Goal: Navigation & Orientation: Find specific page/section

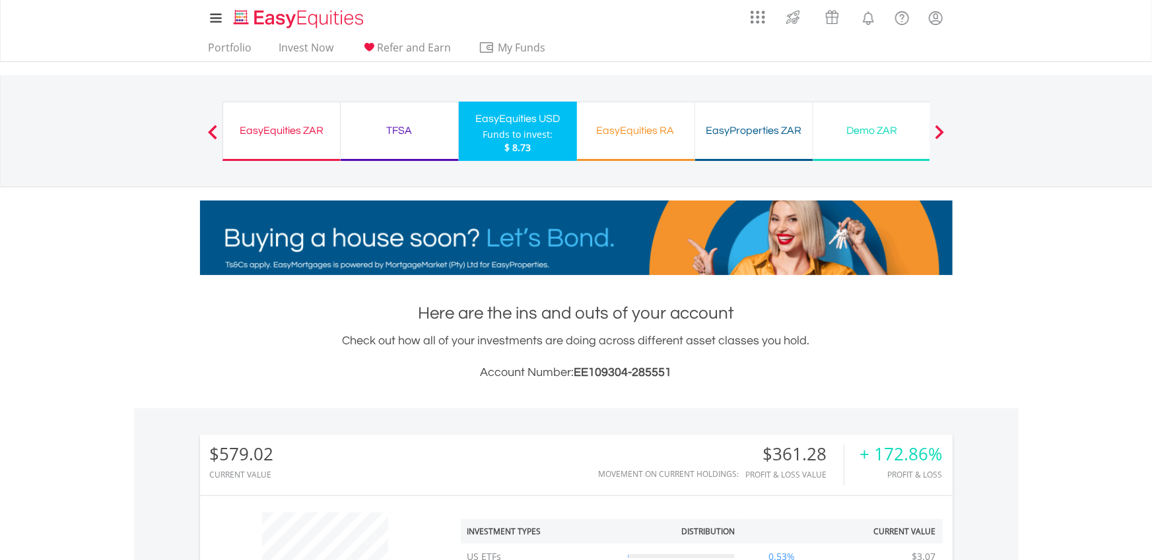
click at [399, 138] on div "TFSA" at bounding box center [399, 130] width 102 height 18
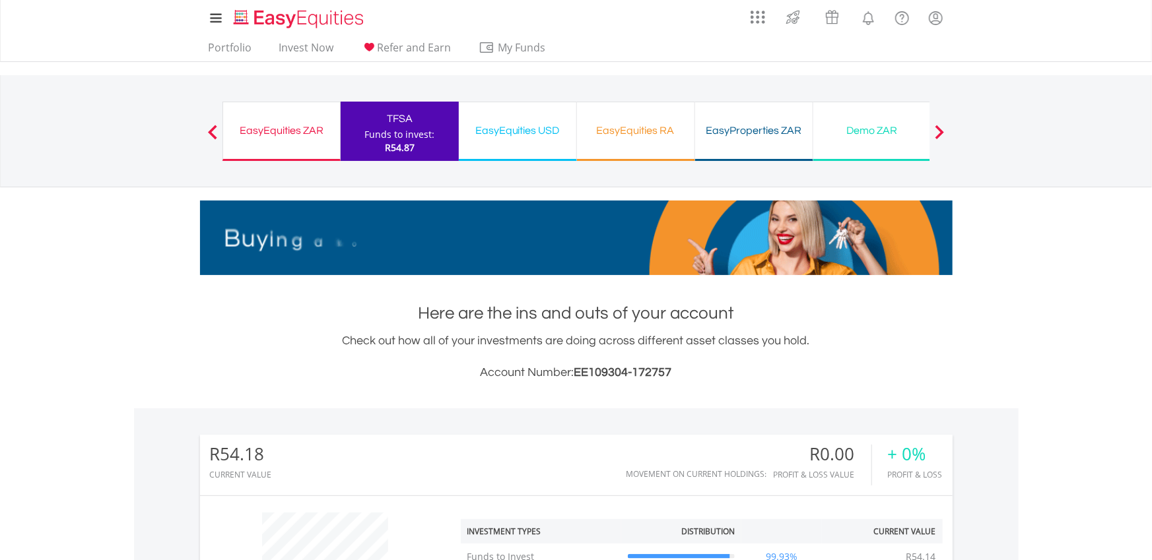
scroll to position [126, 251]
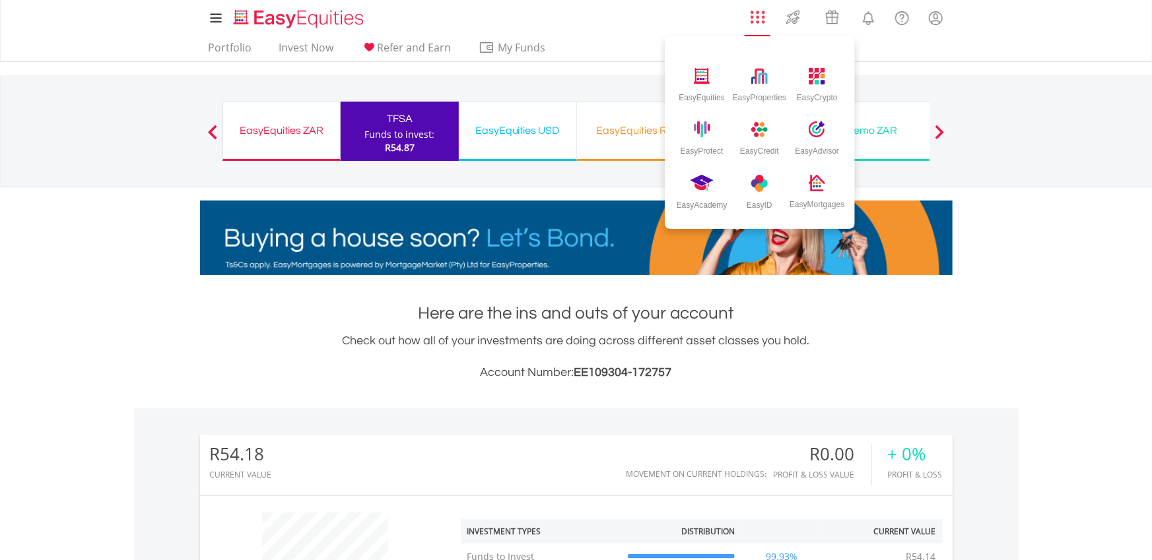
click at [756, 21] on img "AppsGrid" at bounding box center [757, 17] width 15 height 15
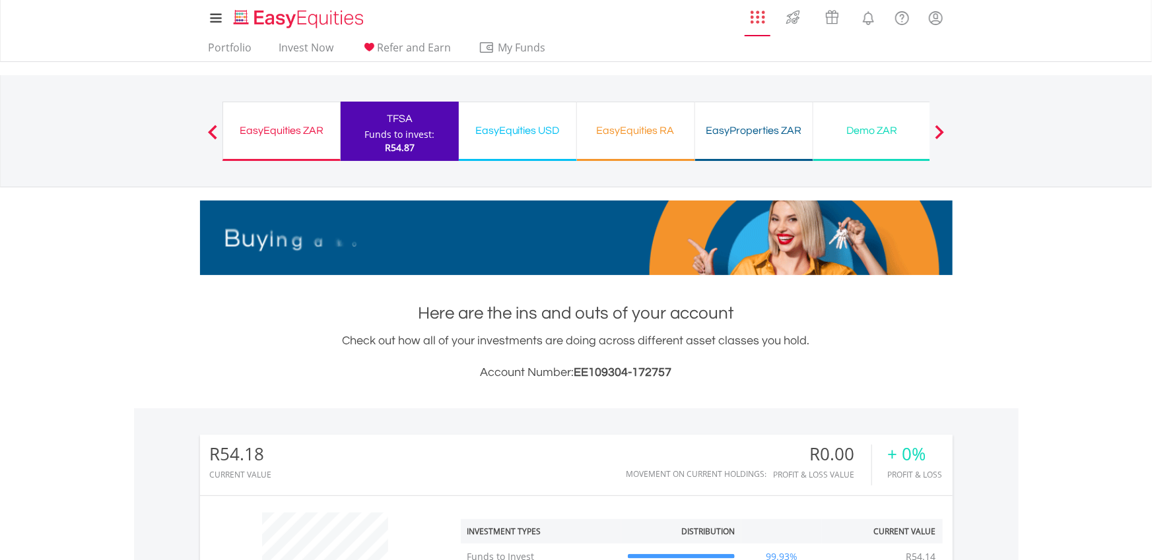
click at [756, 21] on img "AppsGrid" at bounding box center [757, 17] width 15 height 15
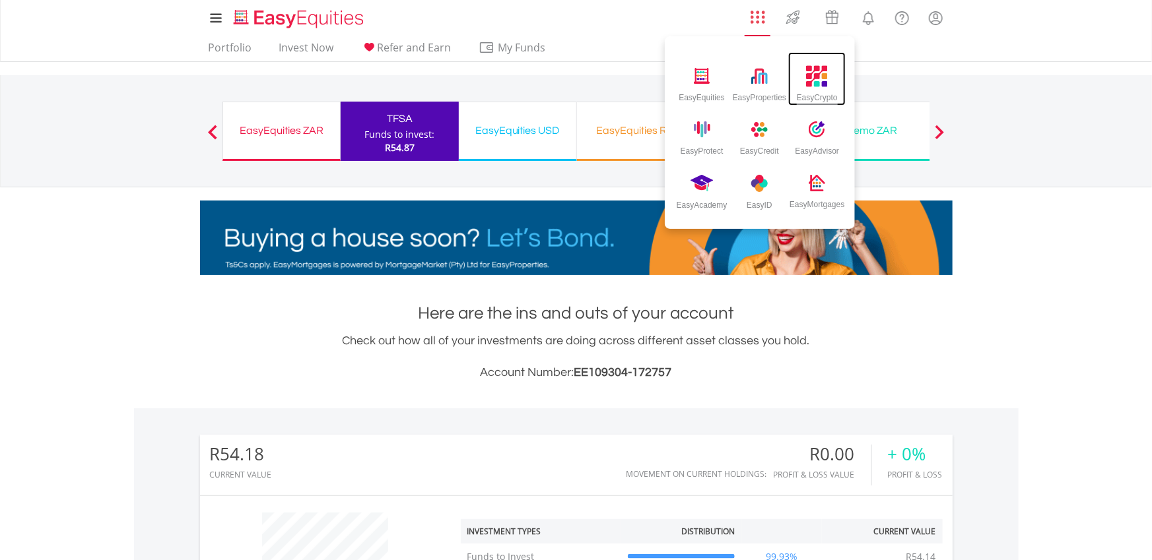
click at [822, 81] on img at bounding box center [818, 76] width 22 height 22
